Goal: Task Accomplishment & Management: Manage account settings

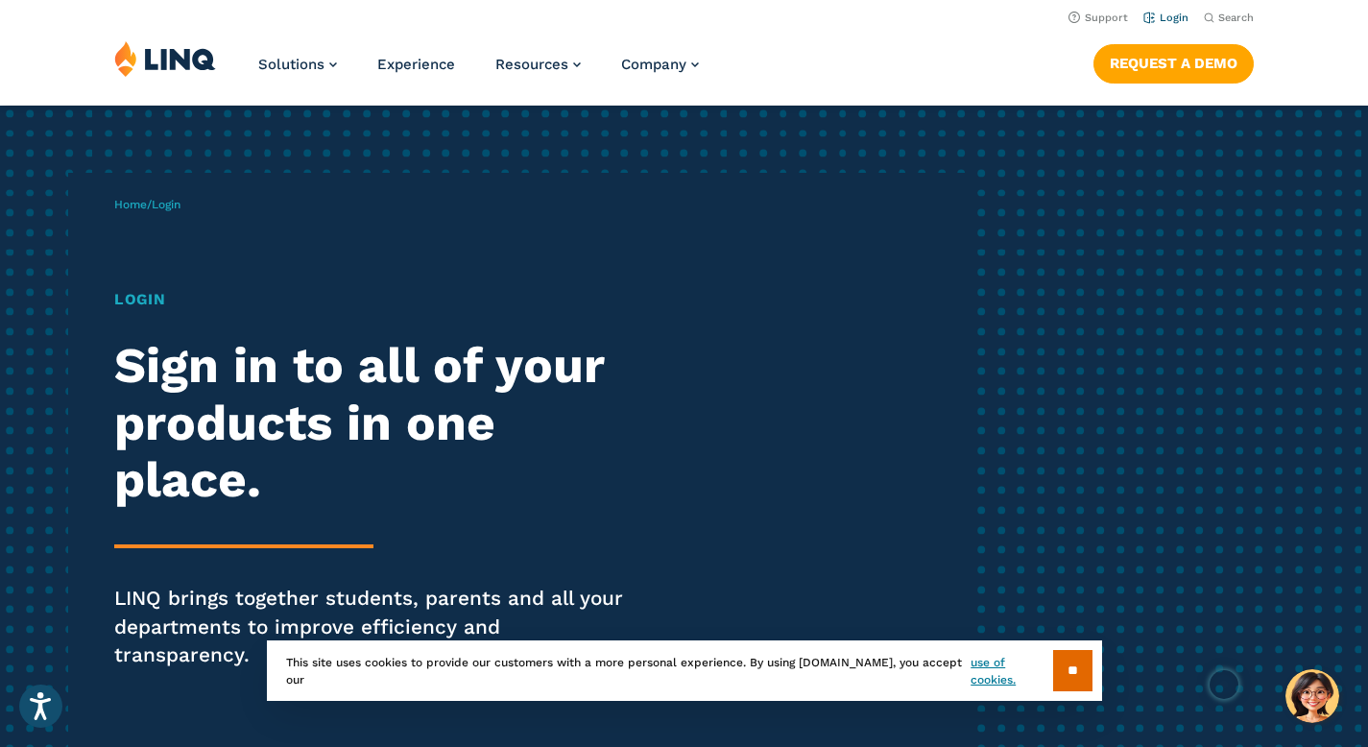
click at [1167, 17] on link "Login" at bounding box center [1165, 18] width 45 height 12
click at [1157, 20] on link "Login" at bounding box center [1165, 18] width 45 height 12
